Goal: Browse casually: Explore the website without a specific task or goal

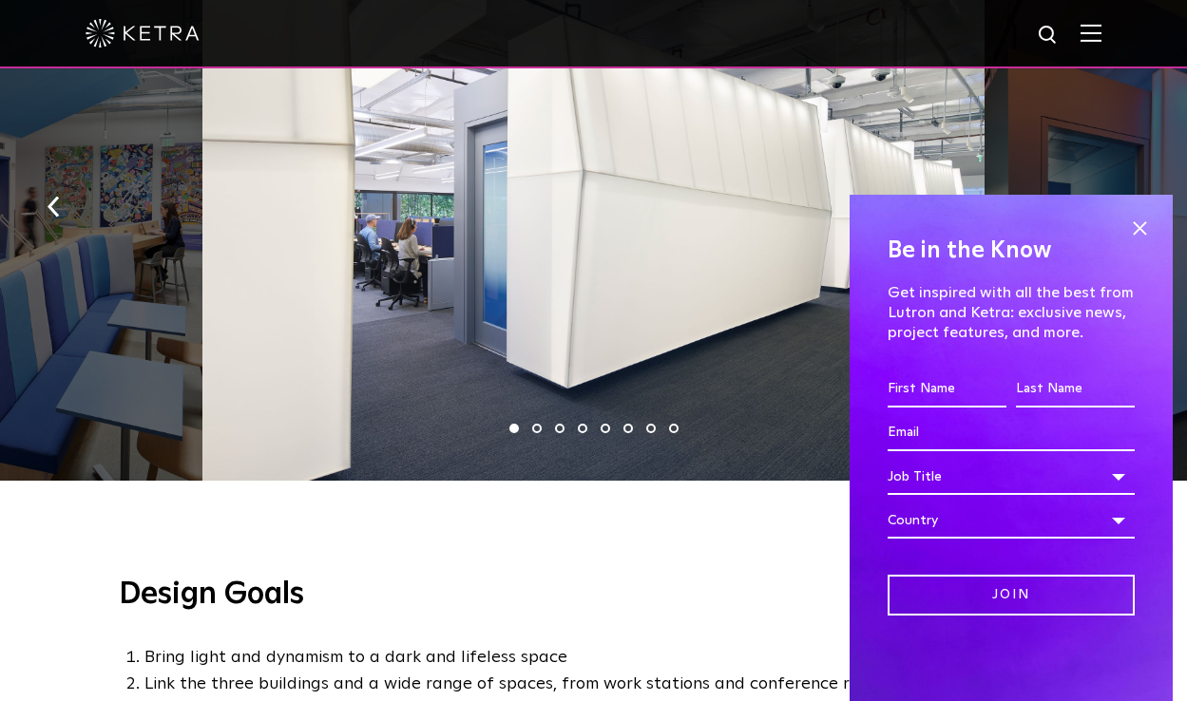
scroll to position [1675, 0]
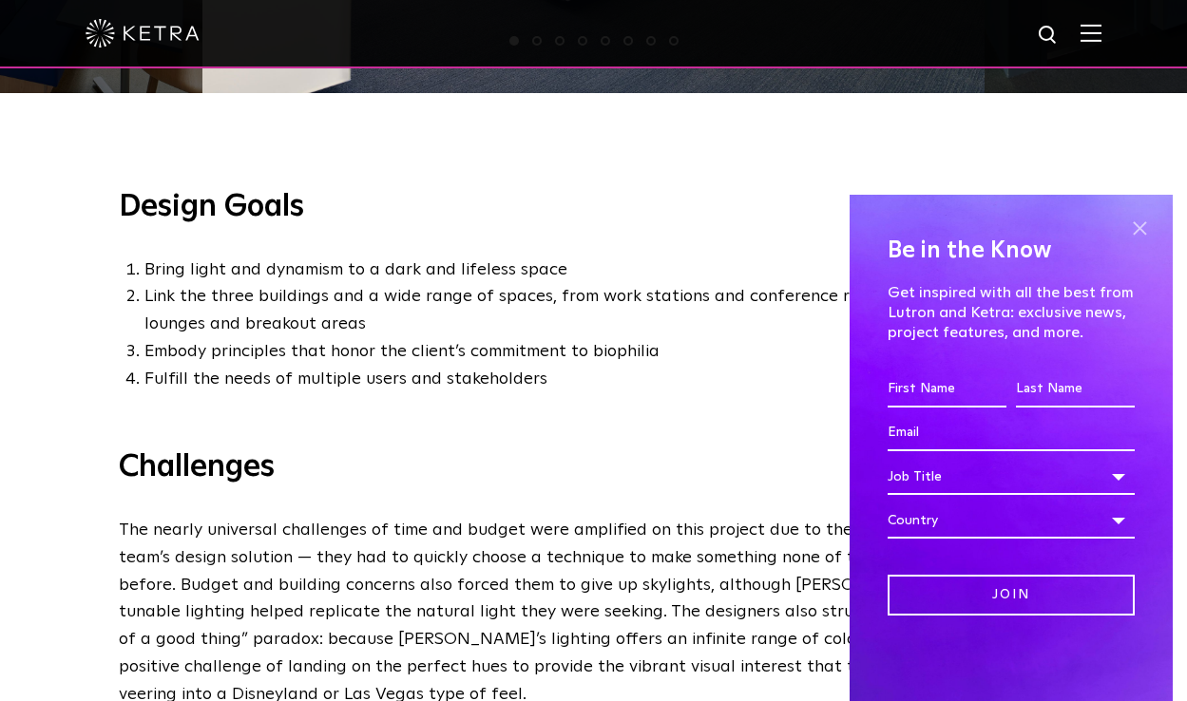
click at [1146, 225] on span at bounding box center [1139, 228] width 29 height 29
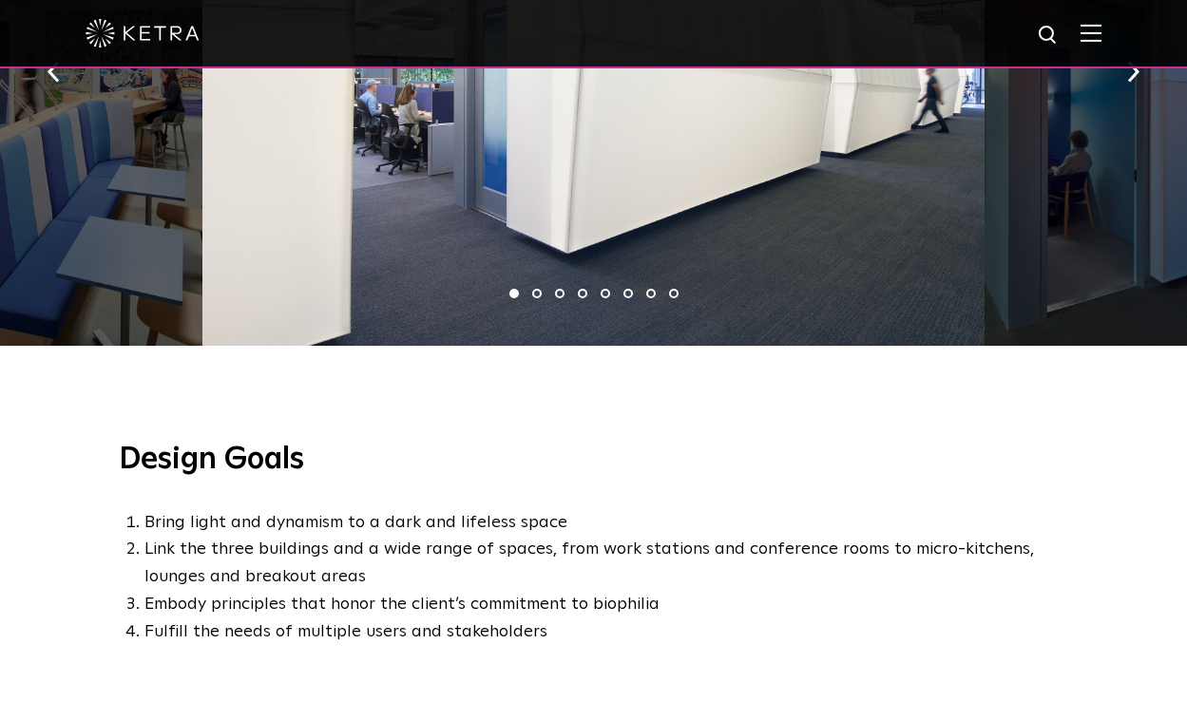
scroll to position [997, 0]
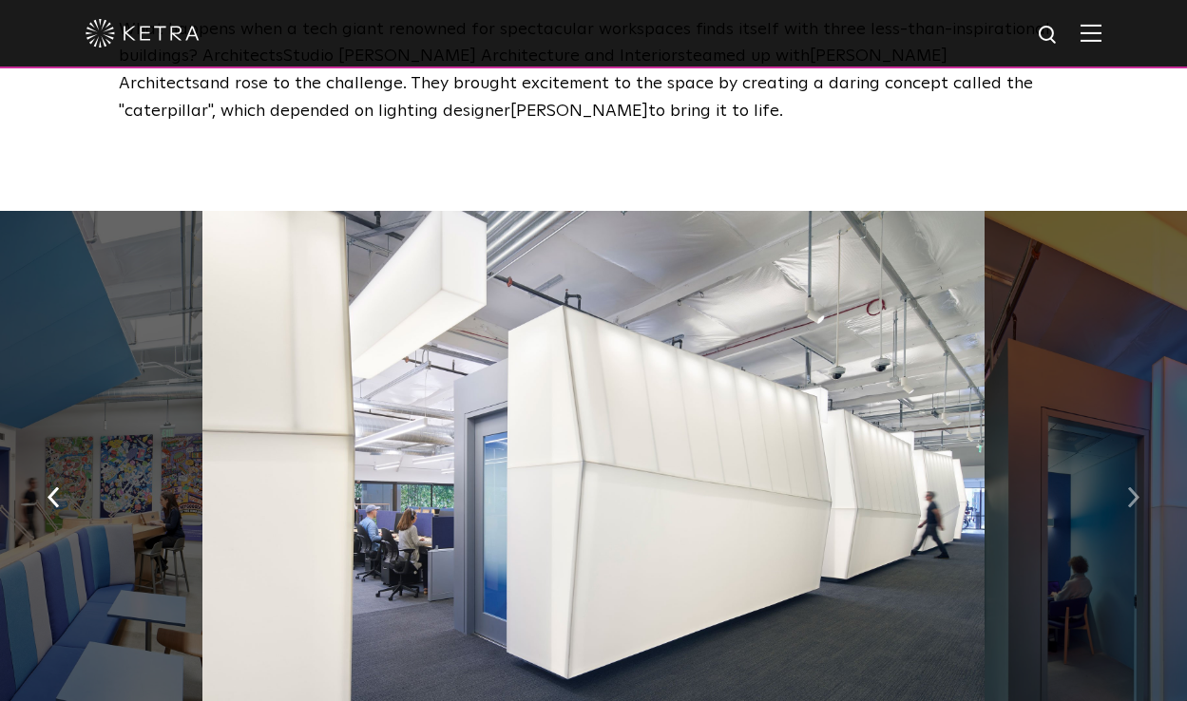
click at [1132, 486] on img "button" at bounding box center [1133, 496] width 12 height 21
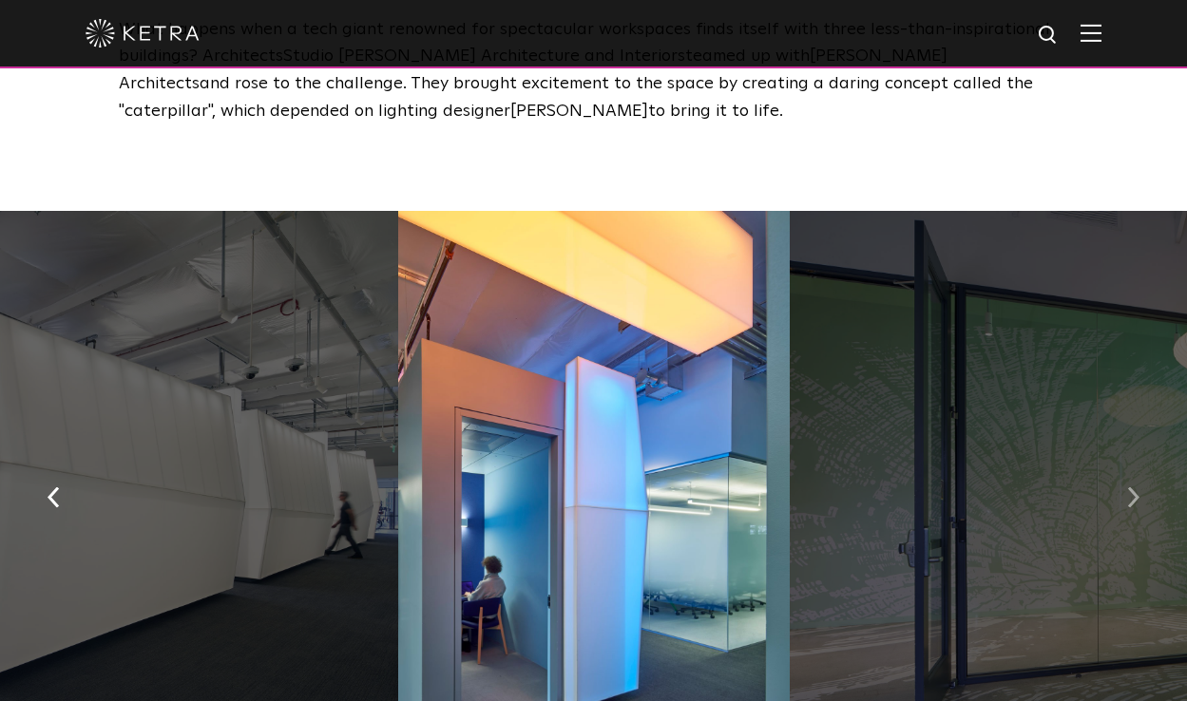
click at [1132, 486] on img "button" at bounding box center [1133, 496] width 12 height 21
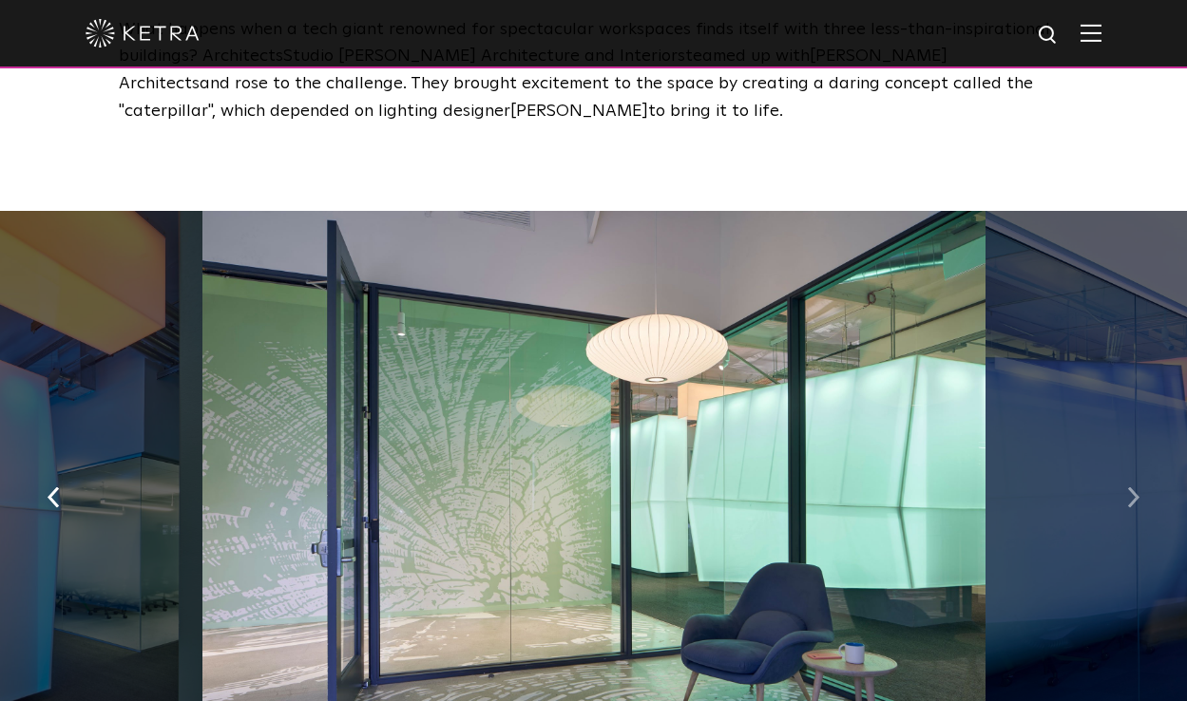
click at [1132, 486] on img "button" at bounding box center [1133, 496] width 12 height 21
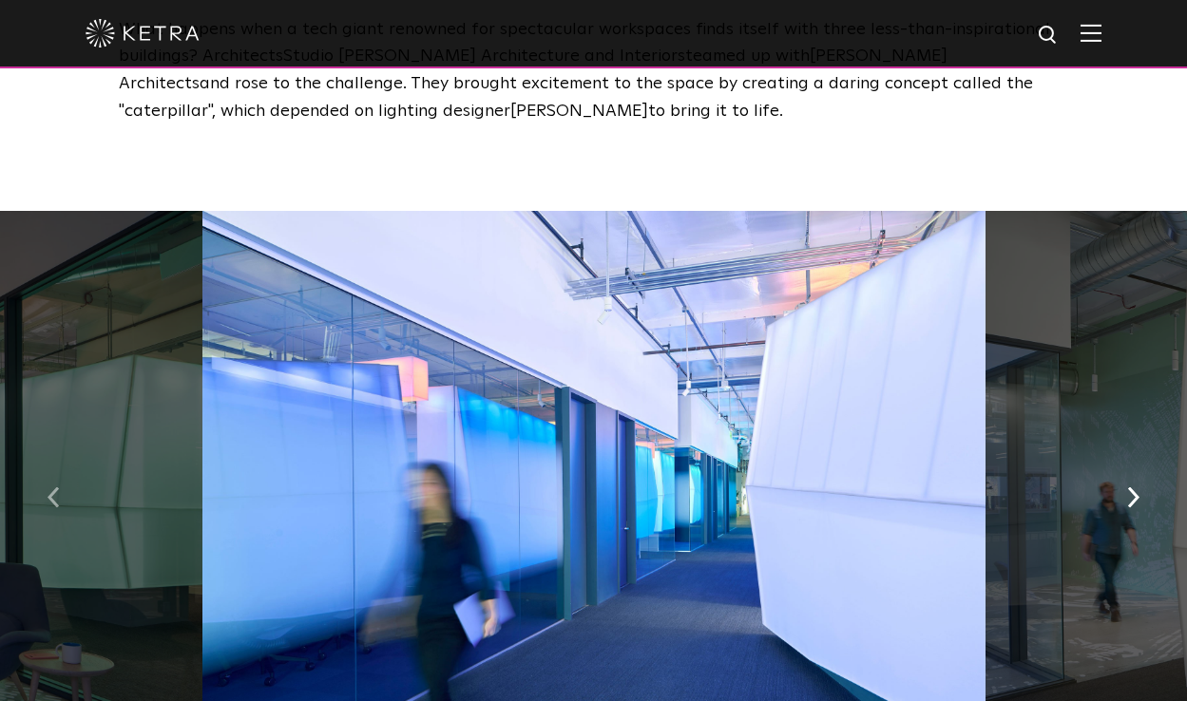
click at [58, 486] on img "button" at bounding box center [54, 496] width 12 height 21
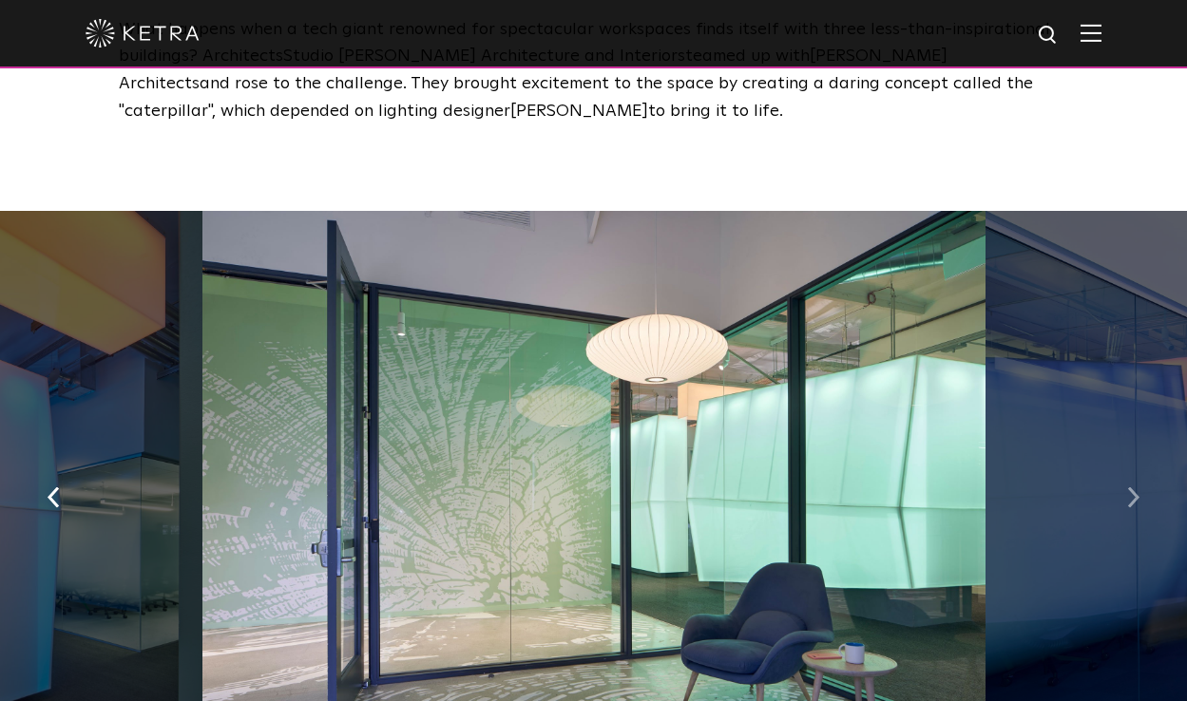
click at [1142, 471] on button "button" at bounding box center [1133, 496] width 41 height 66
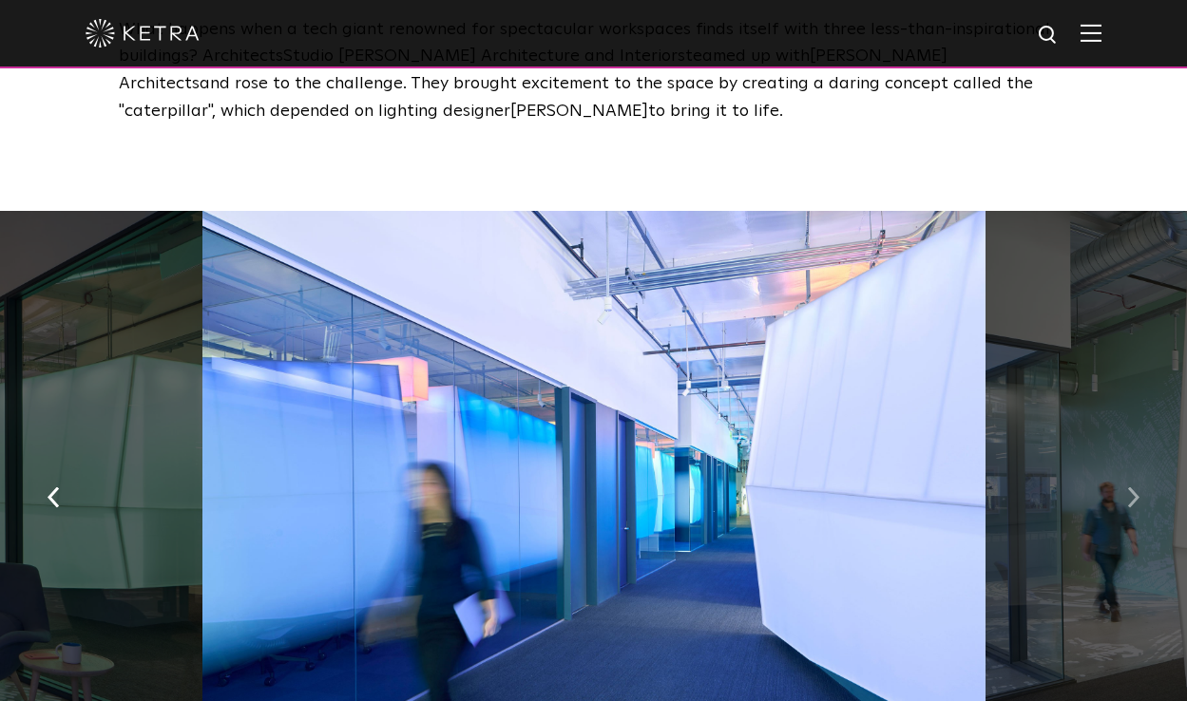
click at [1142, 473] on button "button" at bounding box center [1133, 496] width 41 height 66
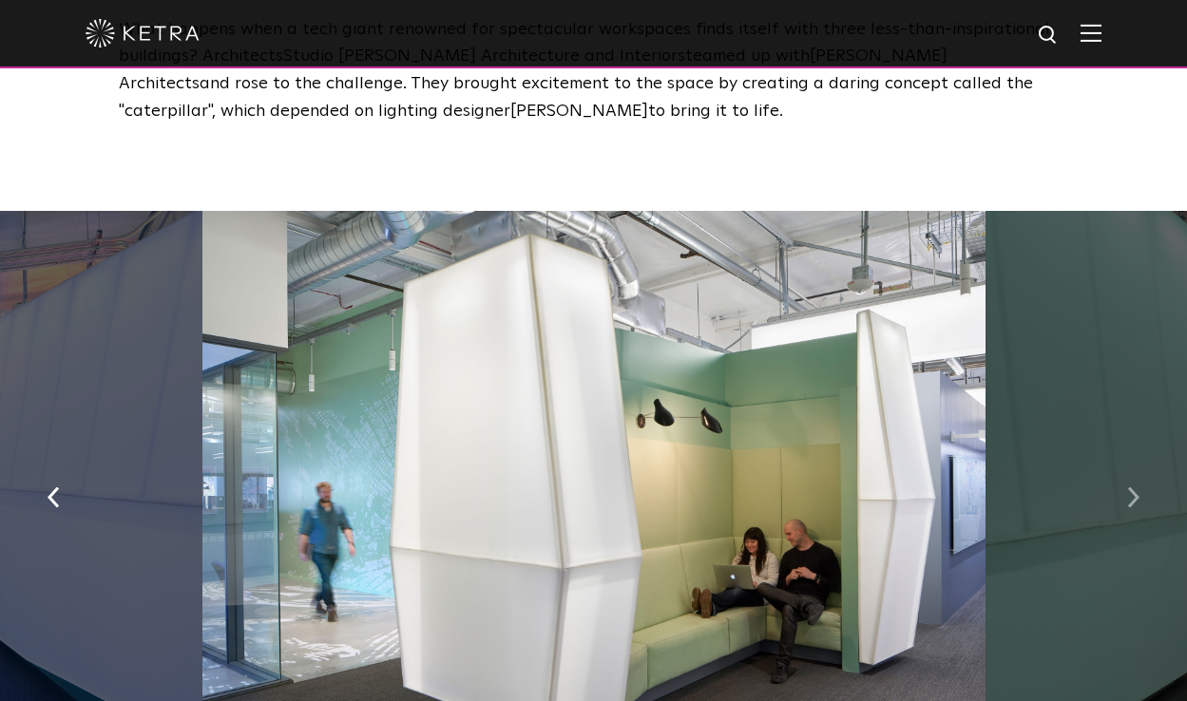
click at [1144, 473] on button "button" at bounding box center [1133, 496] width 41 height 66
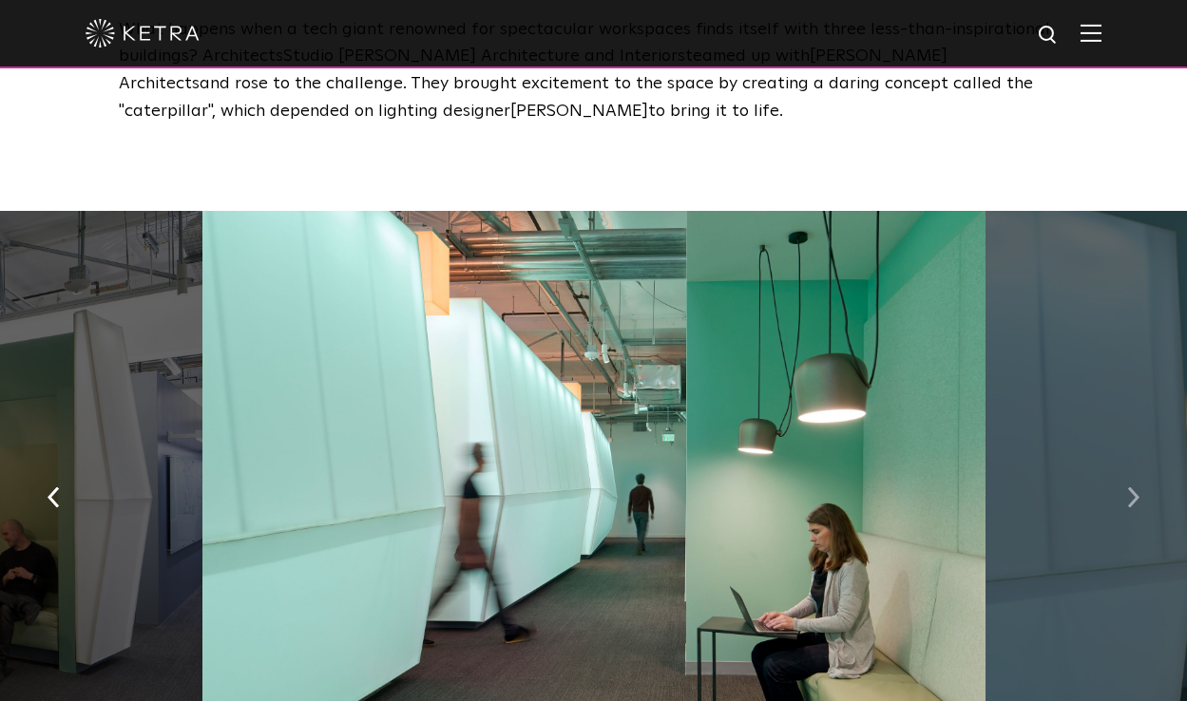
click at [1144, 473] on button "button" at bounding box center [1133, 496] width 41 height 66
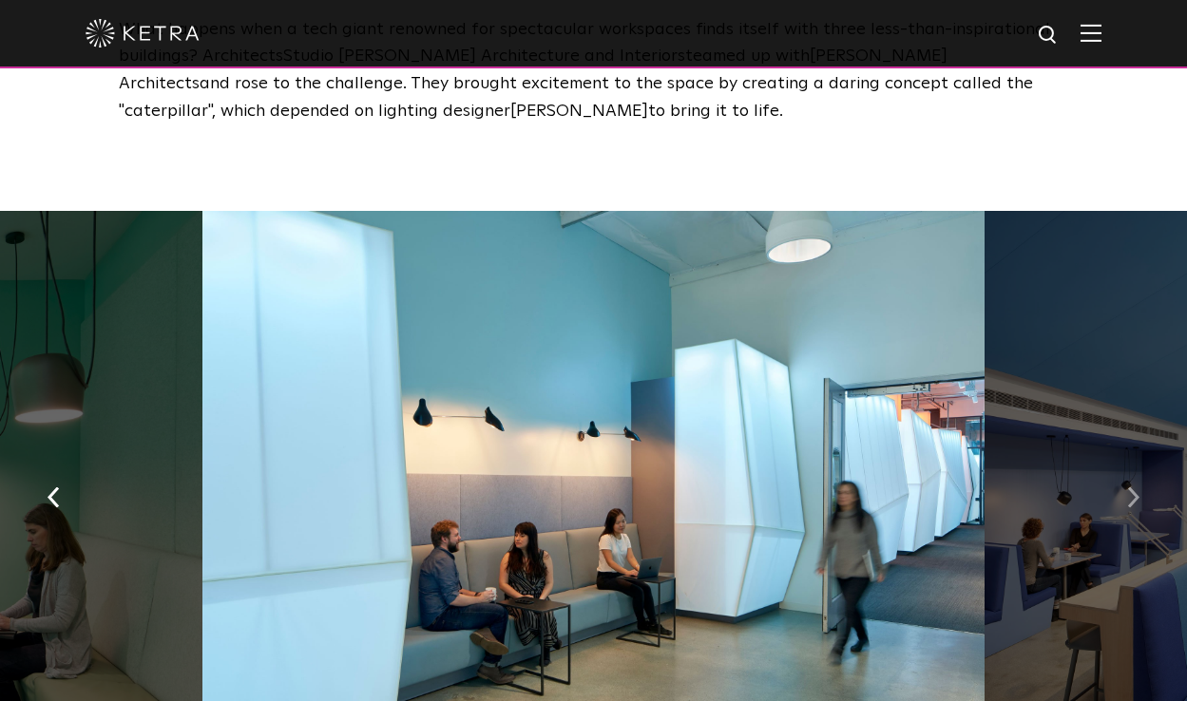
click at [1144, 473] on button "button" at bounding box center [1133, 496] width 41 height 66
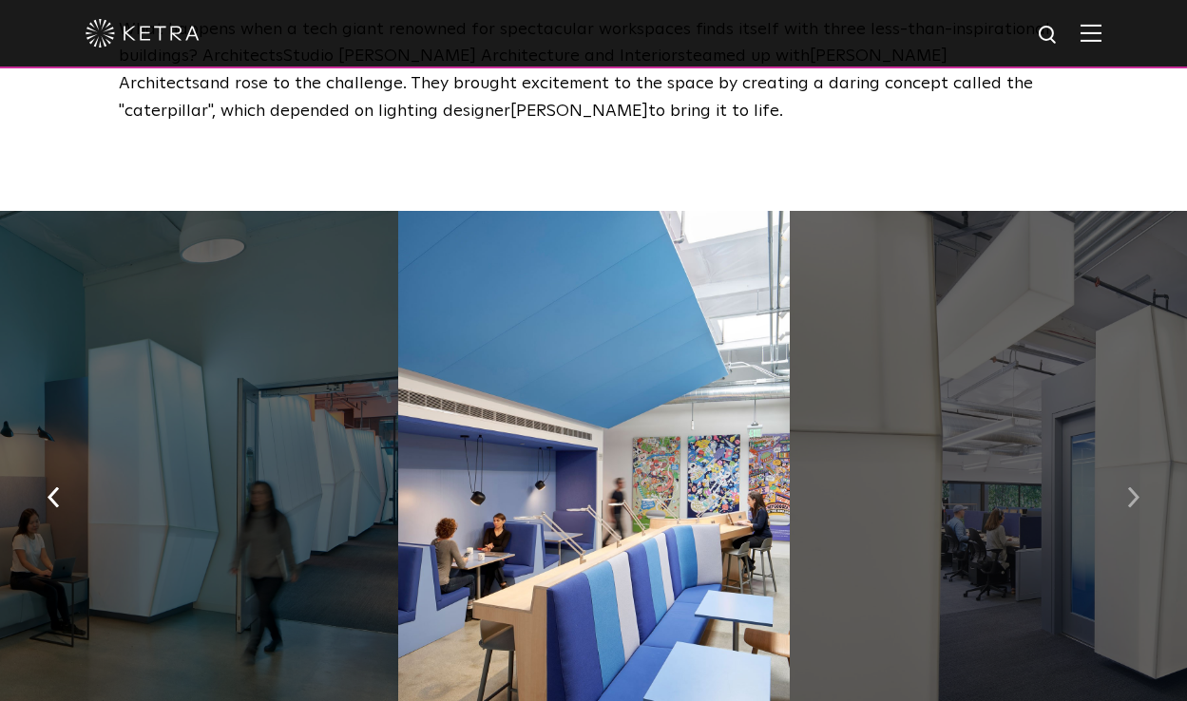
click at [1144, 473] on button "button" at bounding box center [1133, 496] width 41 height 66
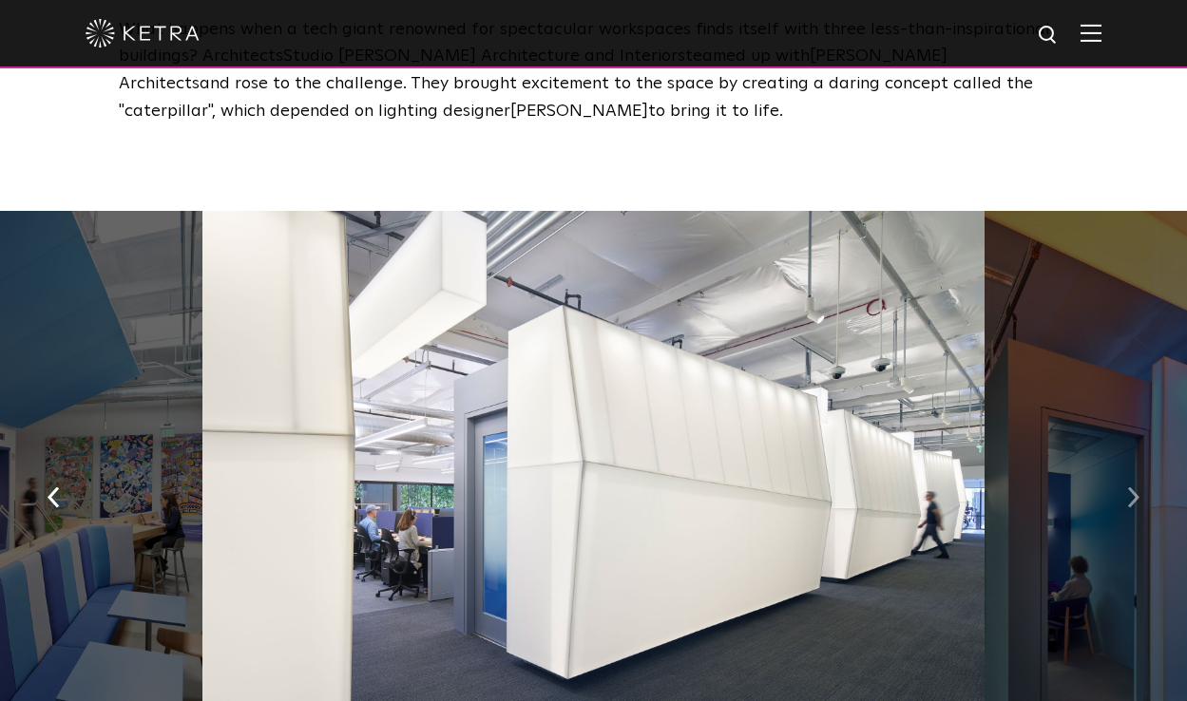
click at [1144, 473] on button "button" at bounding box center [1133, 496] width 41 height 66
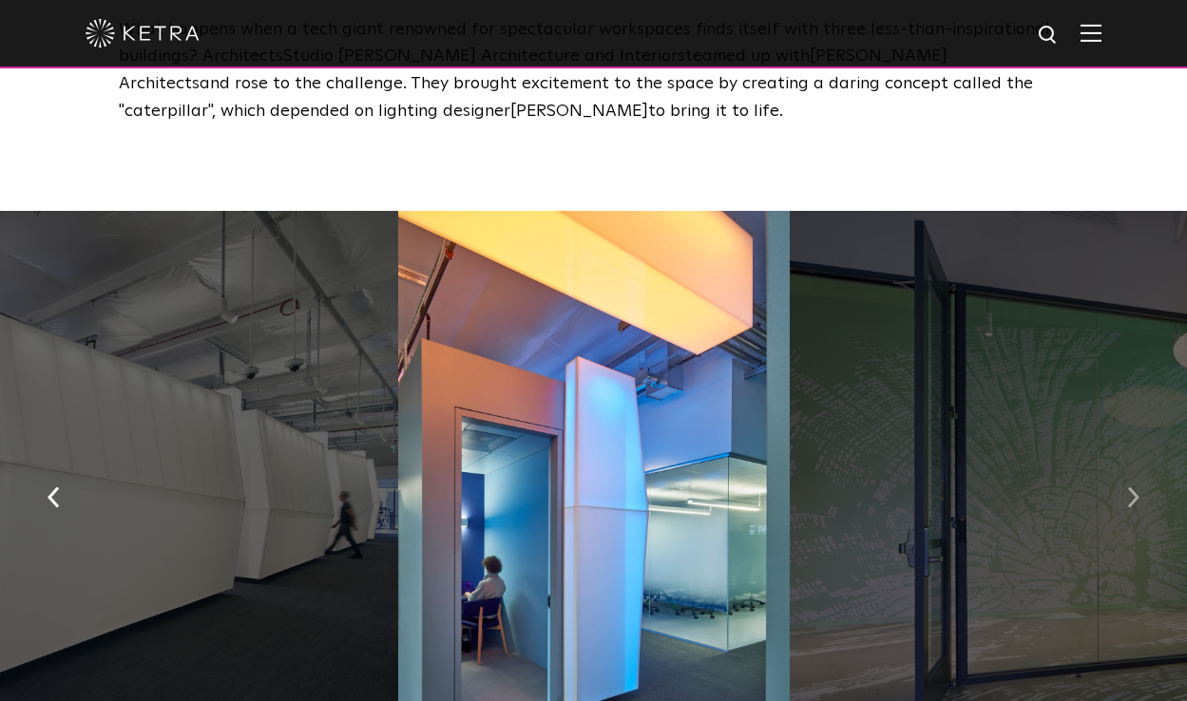
click at [1144, 473] on button "button" at bounding box center [1133, 496] width 41 height 66
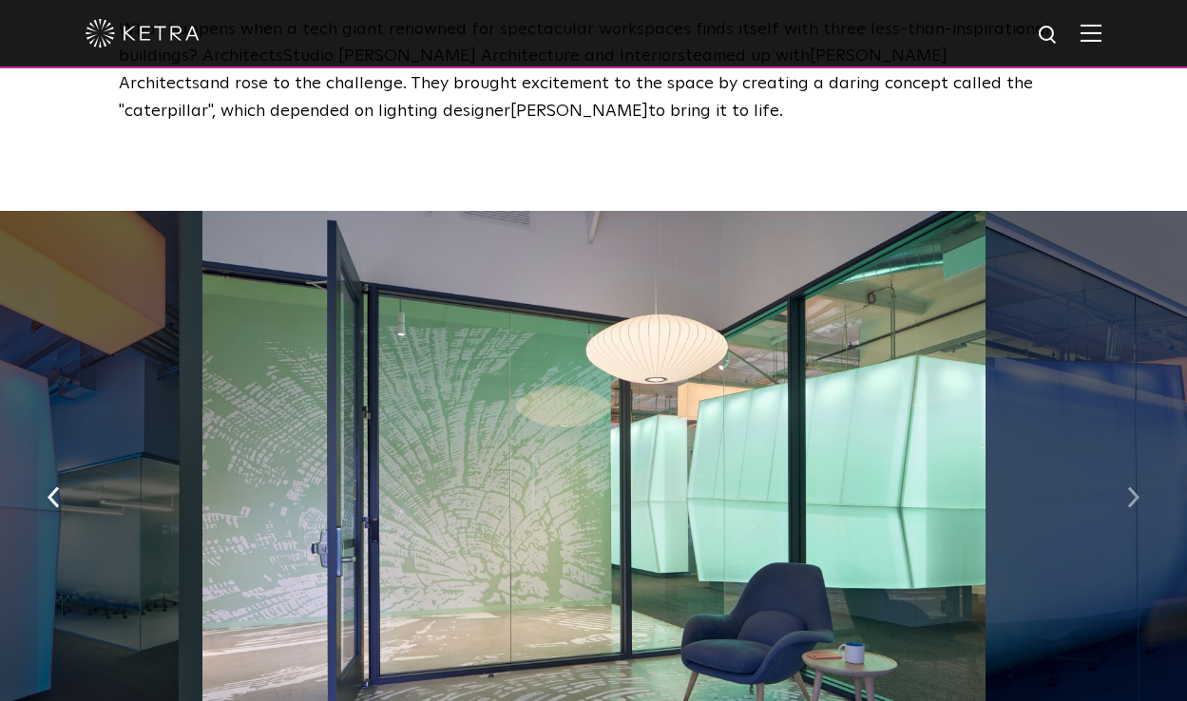
click at [1144, 473] on button "button" at bounding box center [1133, 496] width 41 height 66
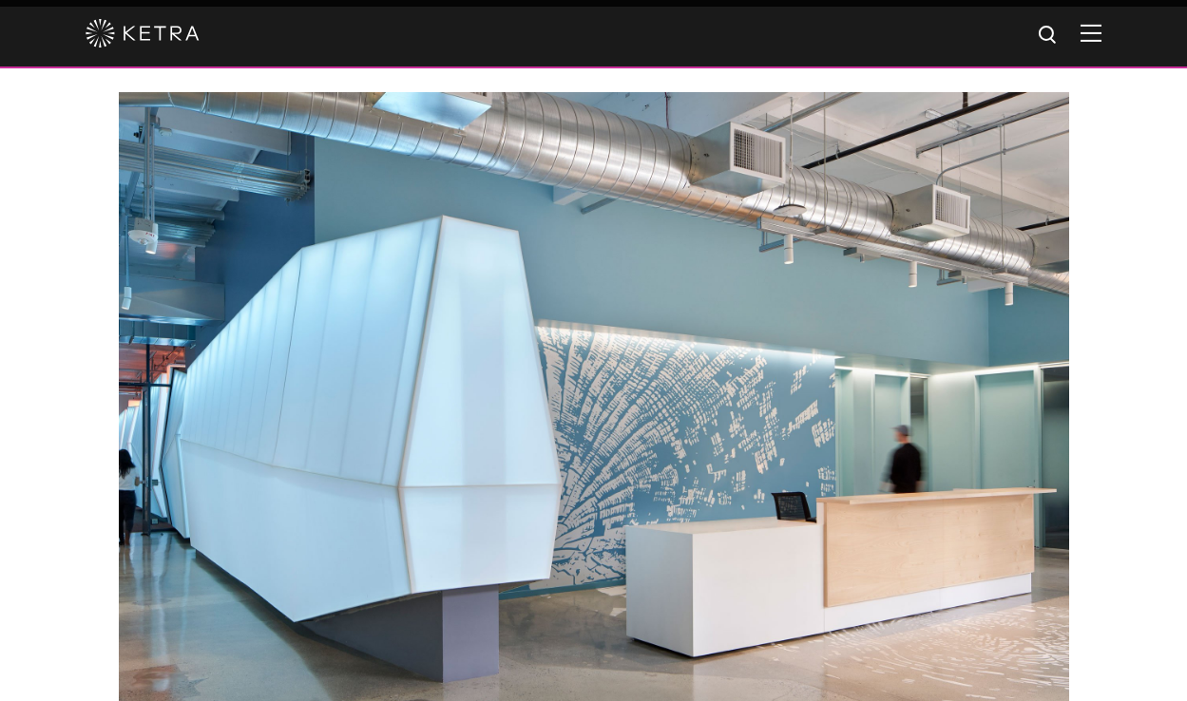
scroll to position [3073, 0]
